Goal: Task Accomplishment & Management: Manage account settings

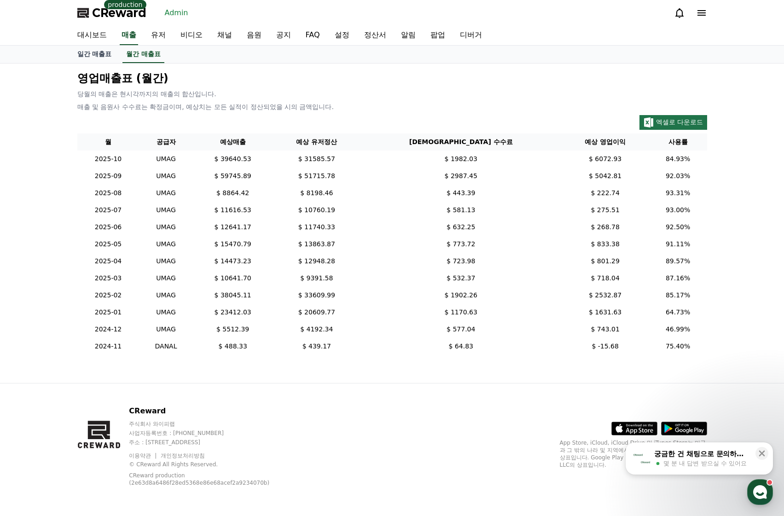
click at [372, 30] on link "정산서" at bounding box center [375, 35] width 37 height 19
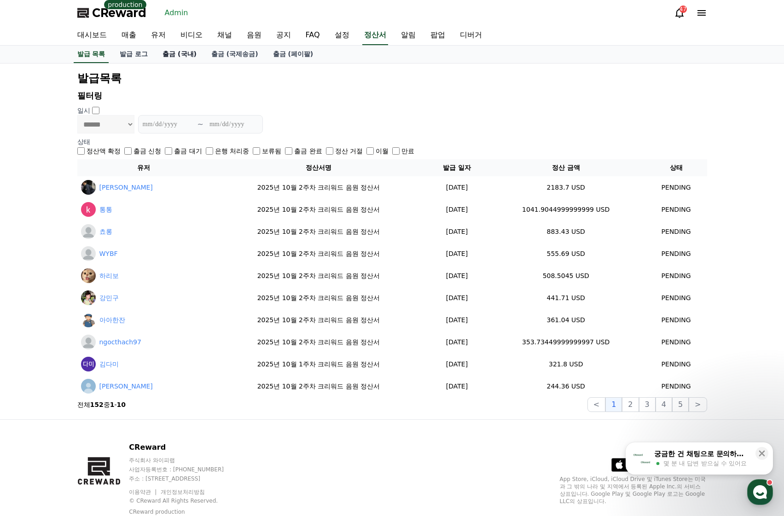
click at [196, 54] on link "출금 (국내)" at bounding box center [179, 54] width 49 height 17
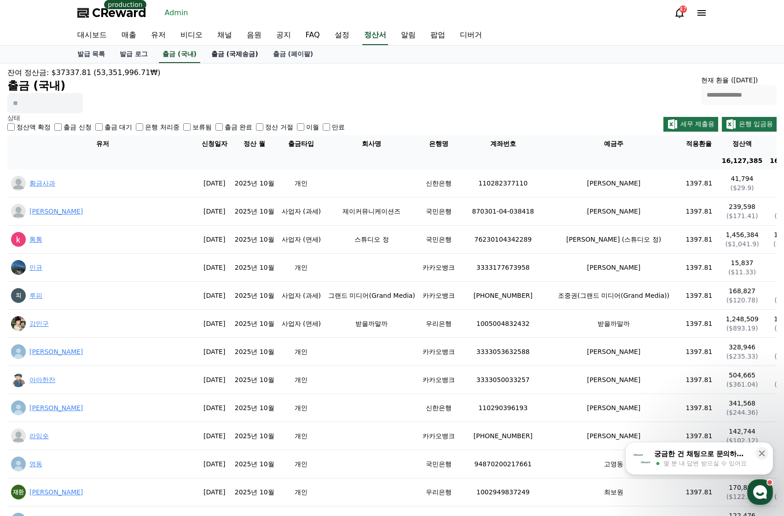
click at [235, 51] on link "출금 (국제송금)" at bounding box center [235, 54] width 62 height 17
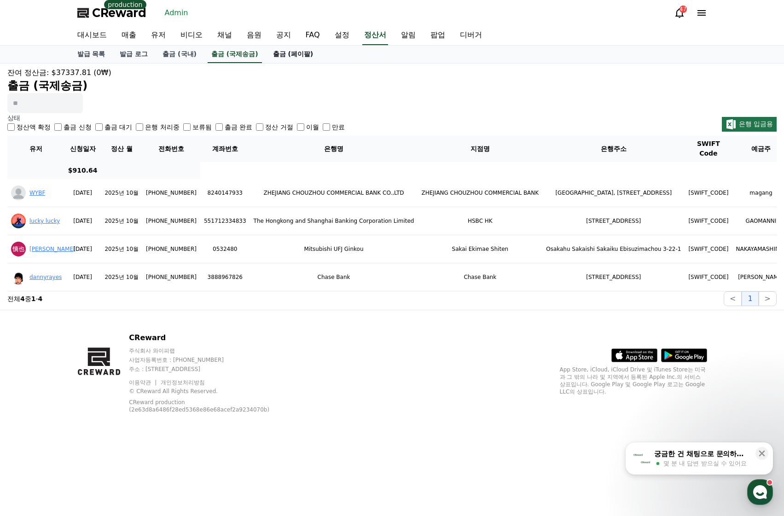
click at [290, 54] on link "출금 (페이팔)" at bounding box center [293, 54] width 55 height 17
